Goal: Information Seeking & Learning: Understand process/instructions

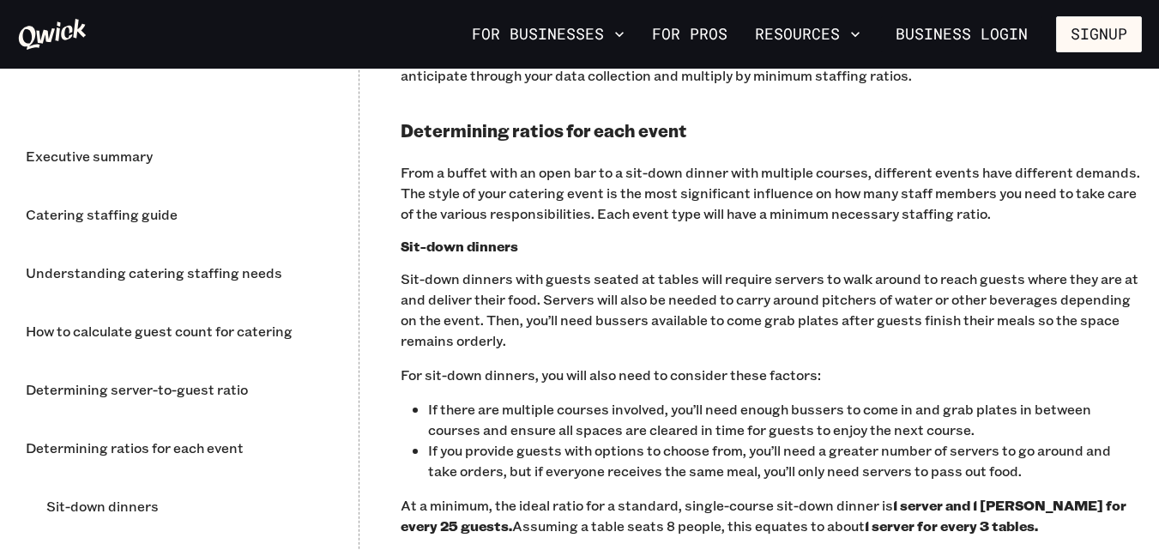
scroll to position [2635, 0]
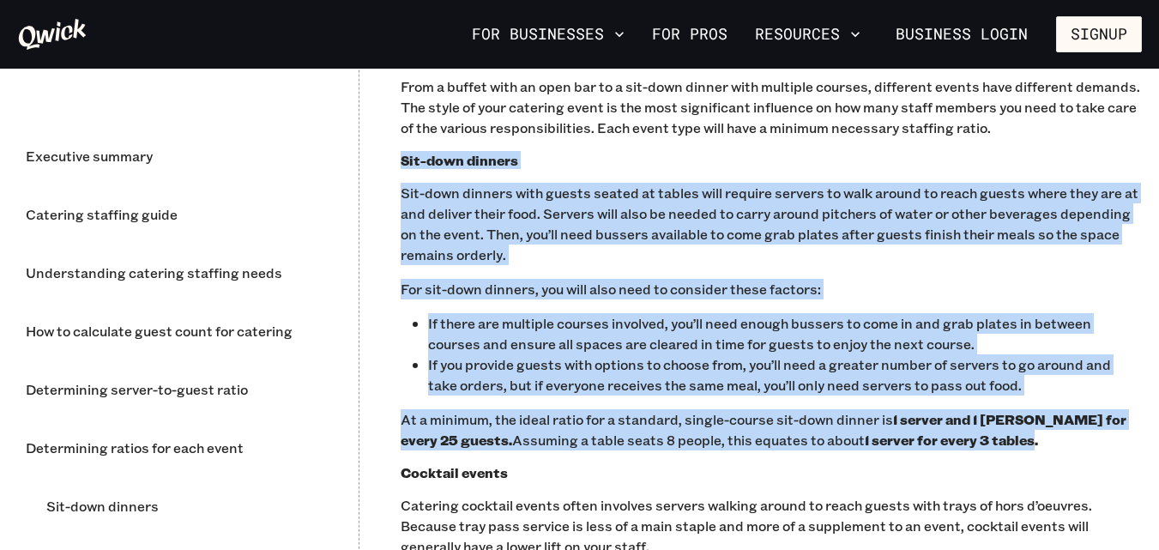
drag, startPoint x: 980, startPoint y: 441, endPoint x: 382, endPoint y: 161, distance: 660.3
click at [670, 248] on p "Sit-down dinners with guests seated at tables will require servers to walk arou…" at bounding box center [771, 224] width 741 height 82
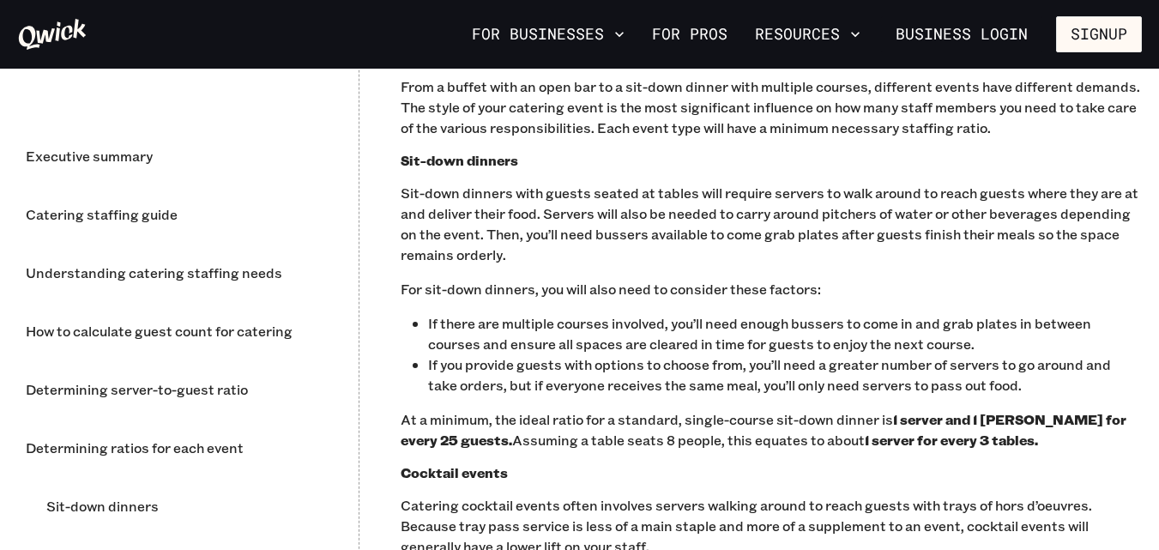
scroll to position [0, 0]
click at [985, 442] on p "At a minimum, the ideal ratio for a standard, single-course sit-down dinner is …" at bounding box center [771, 429] width 741 height 41
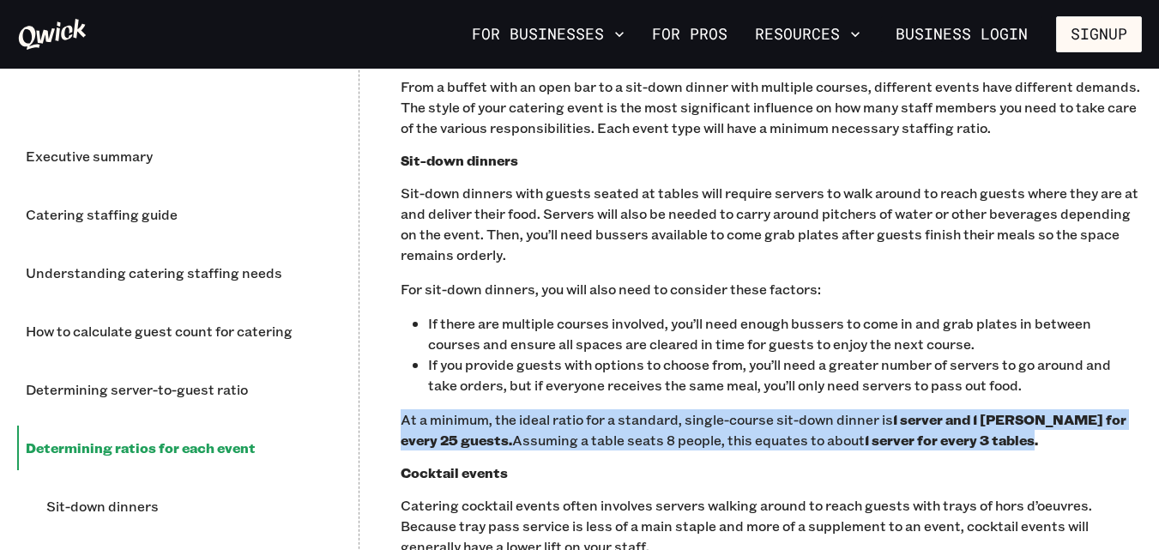
drag, startPoint x: 978, startPoint y: 441, endPoint x: 385, endPoint y: 427, distance: 593.1
copy p "At a minimum, the ideal ratio for a standard, single-course sit-down dinner is …"
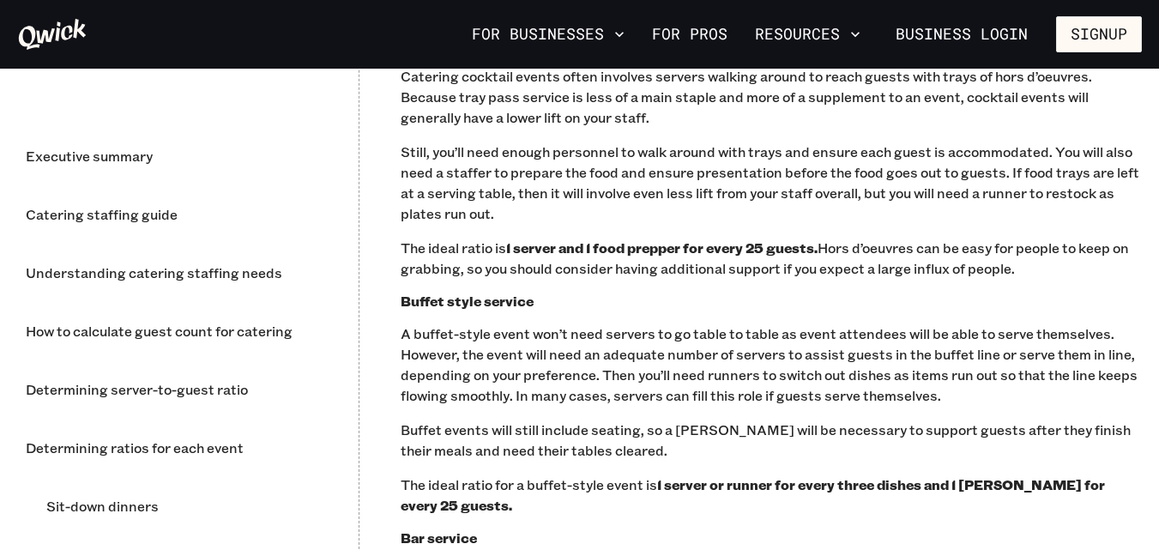
scroll to position [3235, 0]
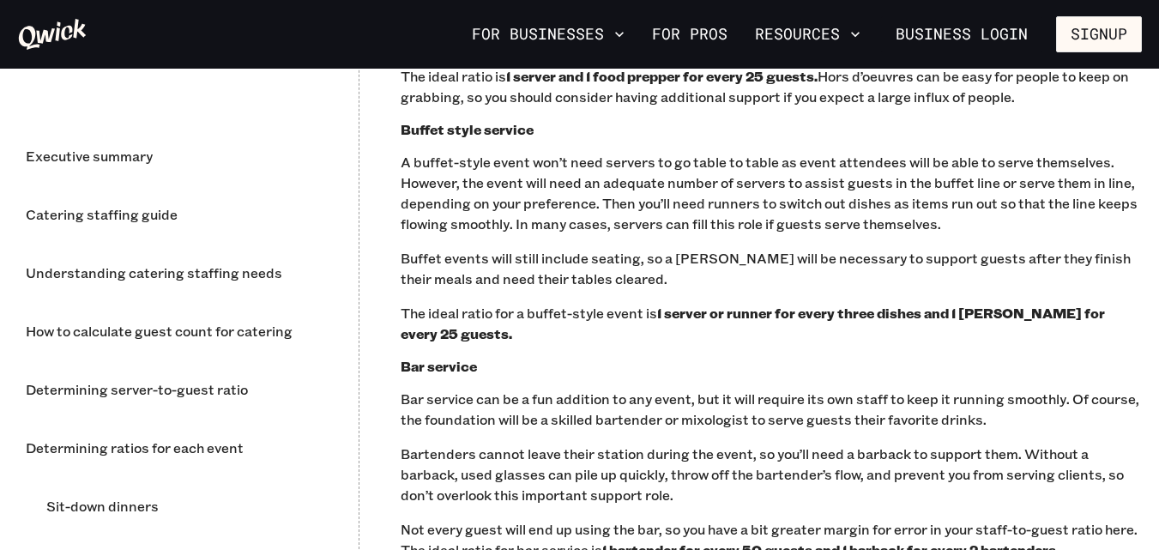
click at [612, 343] on p "The ideal ratio for a buffet-style event is 1 server or runner for every three …" at bounding box center [771, 323] width 741 height 41
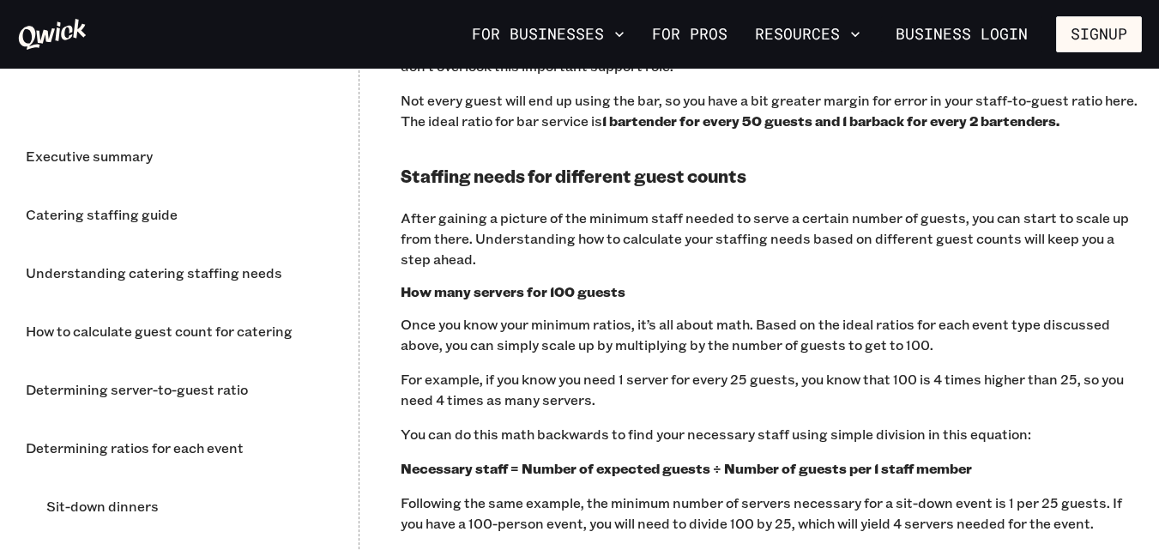
scroll to position [3321, 0]
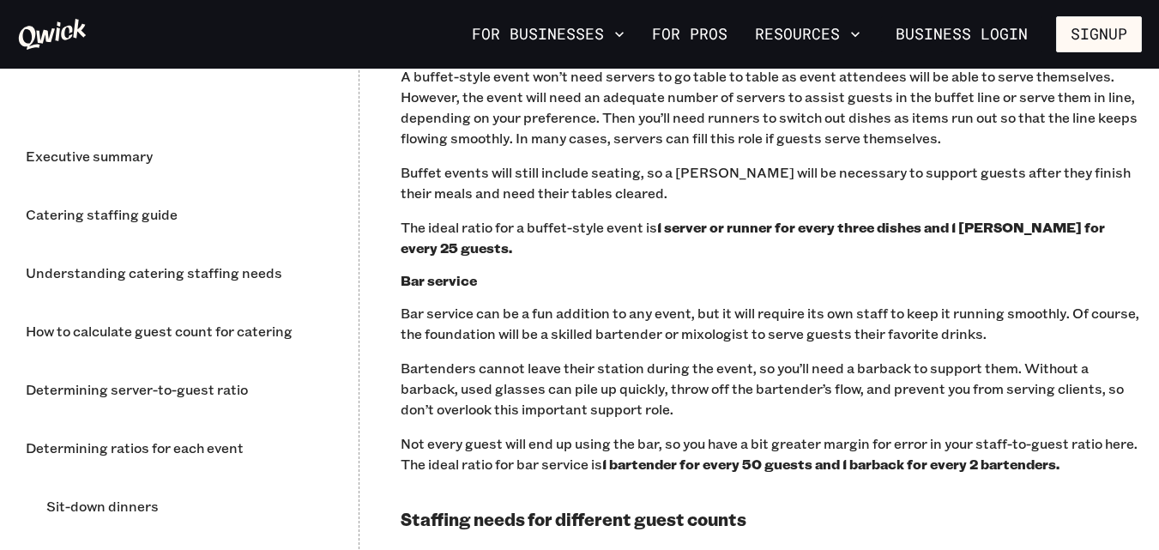
click at [451, 247] on b "1 server or runner for every three dishes and 1 [PERSON_NAME] for every 25 gues…" at bounding box center [753, 237] width 705 height 39
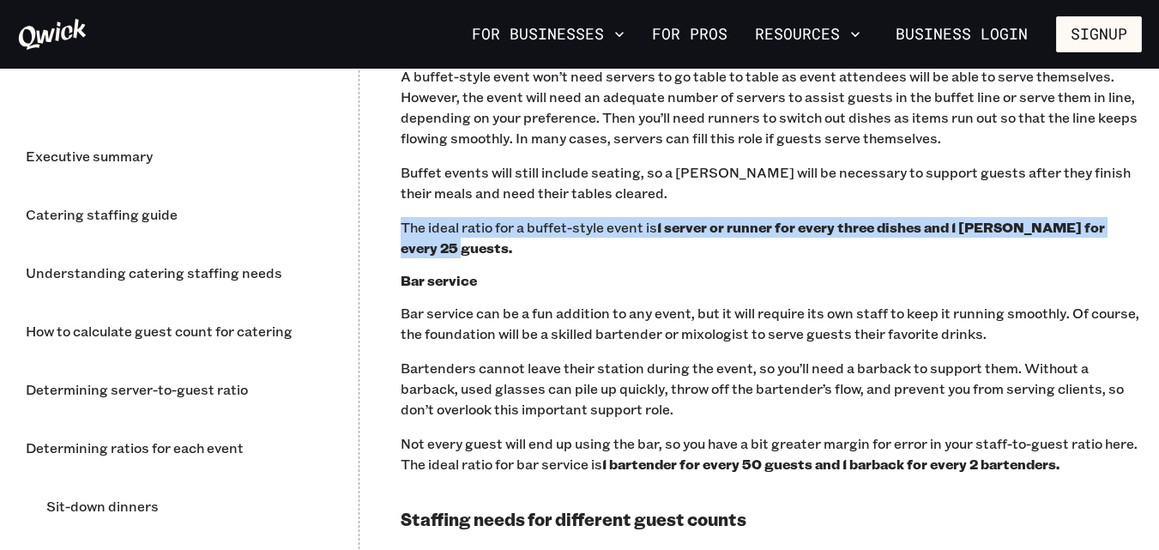
drag, startPoint x: 451, startPoint y: 247, endPoint x: 402, endPoint y: 228, distance: 53.2
click at [402, 228] on p "The ideal ratio for a buffet-style event is 1 server or runner for every three …" at bounding box center [771, 237] width 741 height 41
click at [529, 254] on p "The ideal ratio for a buffet-style event is 1 server or runner for every three …" at bounding box center [771, 237] width 741 height 41
